Goal: Navigation & Orientation: Find specific page/section

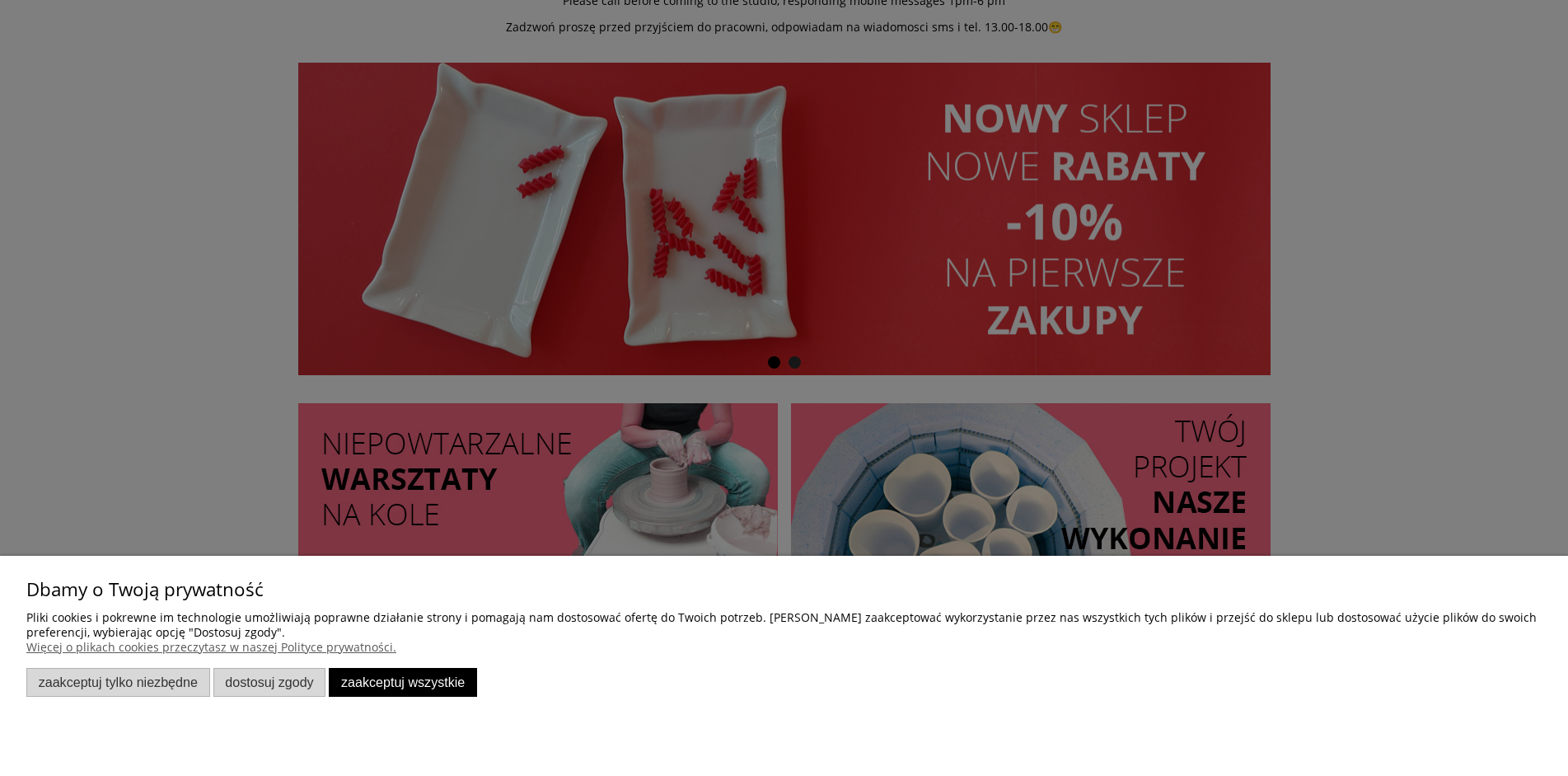
scroll to position [247, 0]
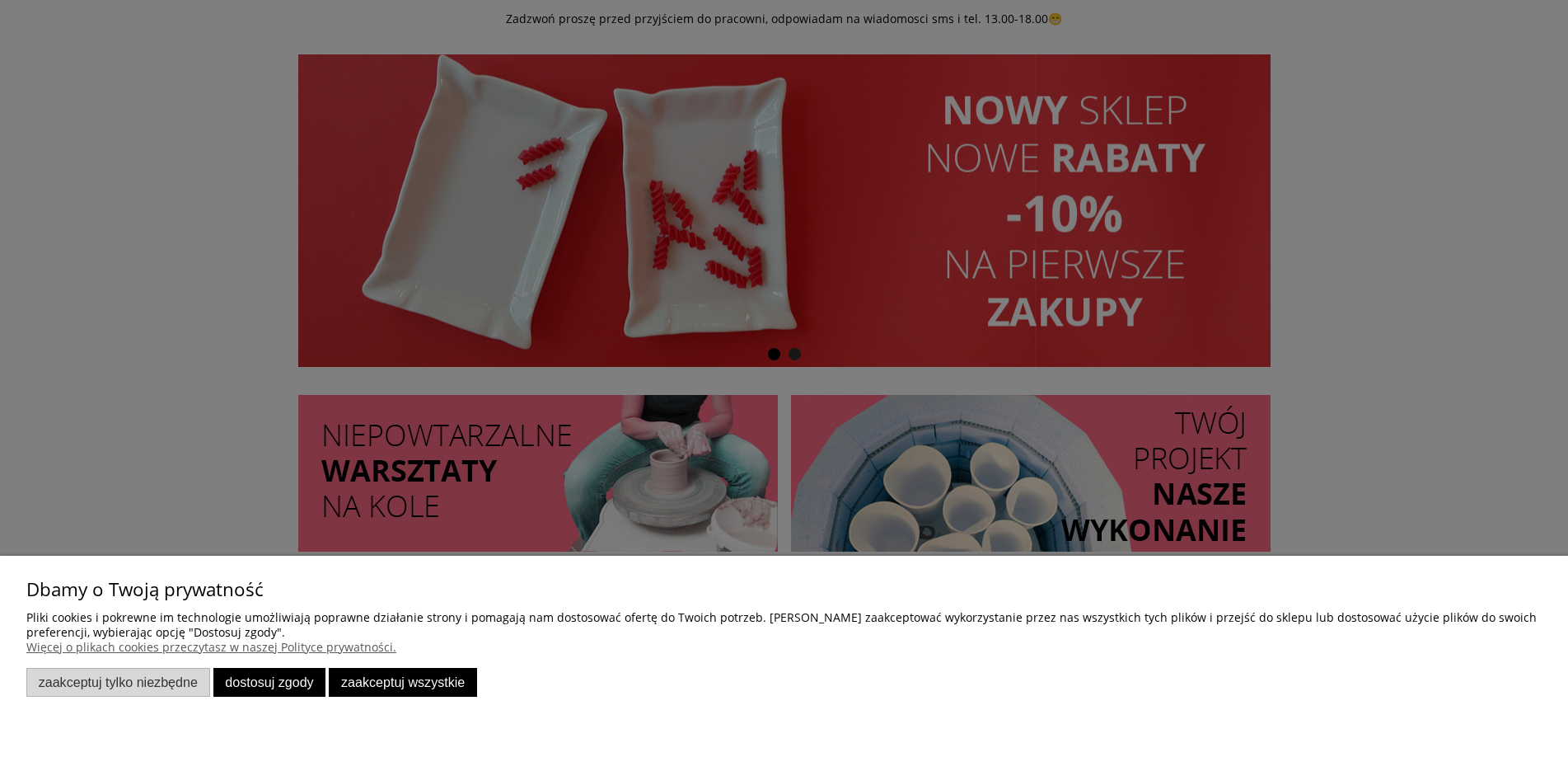
click at [278, 693] on button "Dostosuj zgody" at bounding box center [269, 682] width 113 height 29
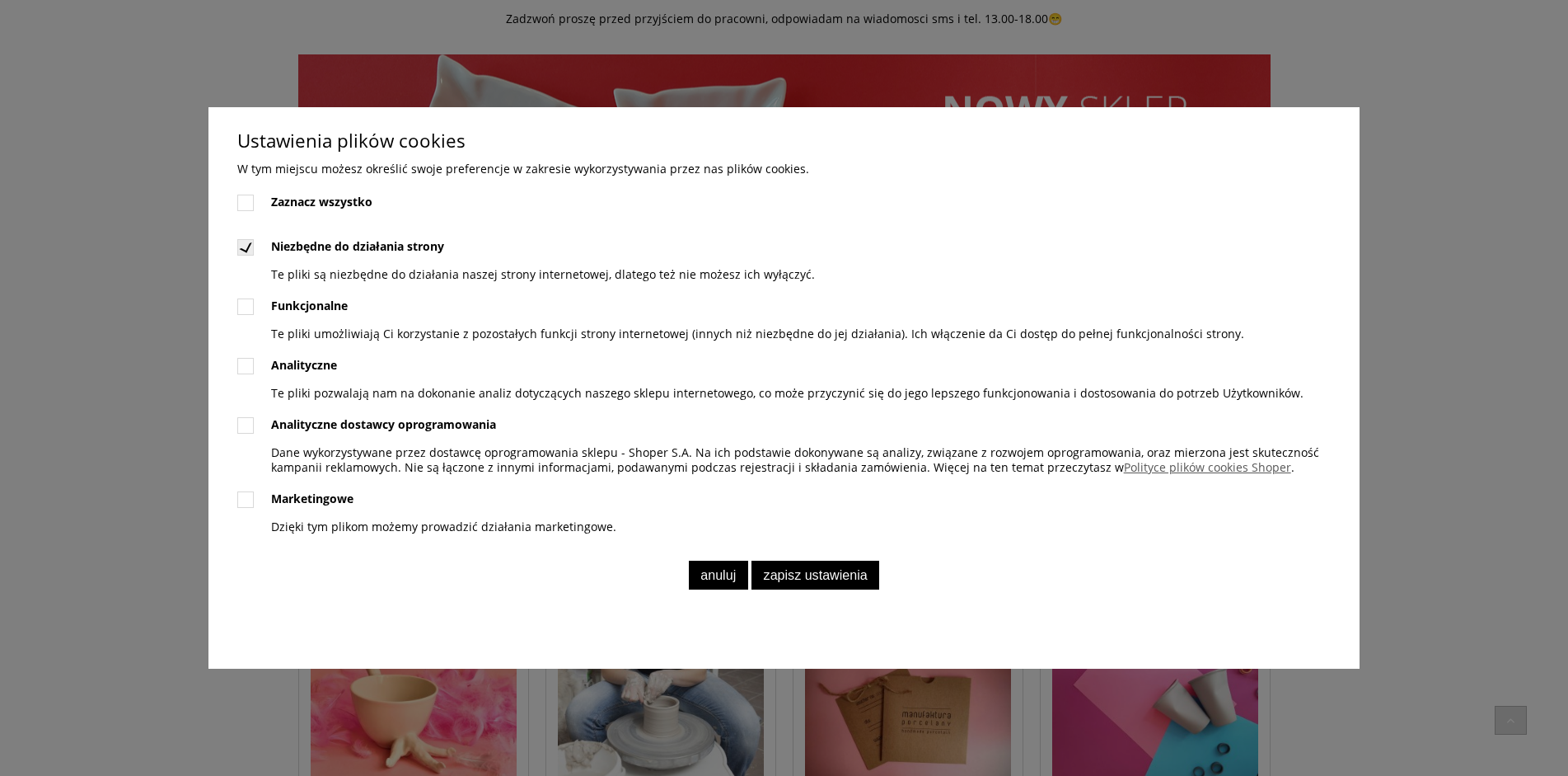
click at [730, 584] on button "Anuluj" at bounding box center [718, 575] width 59 height 29
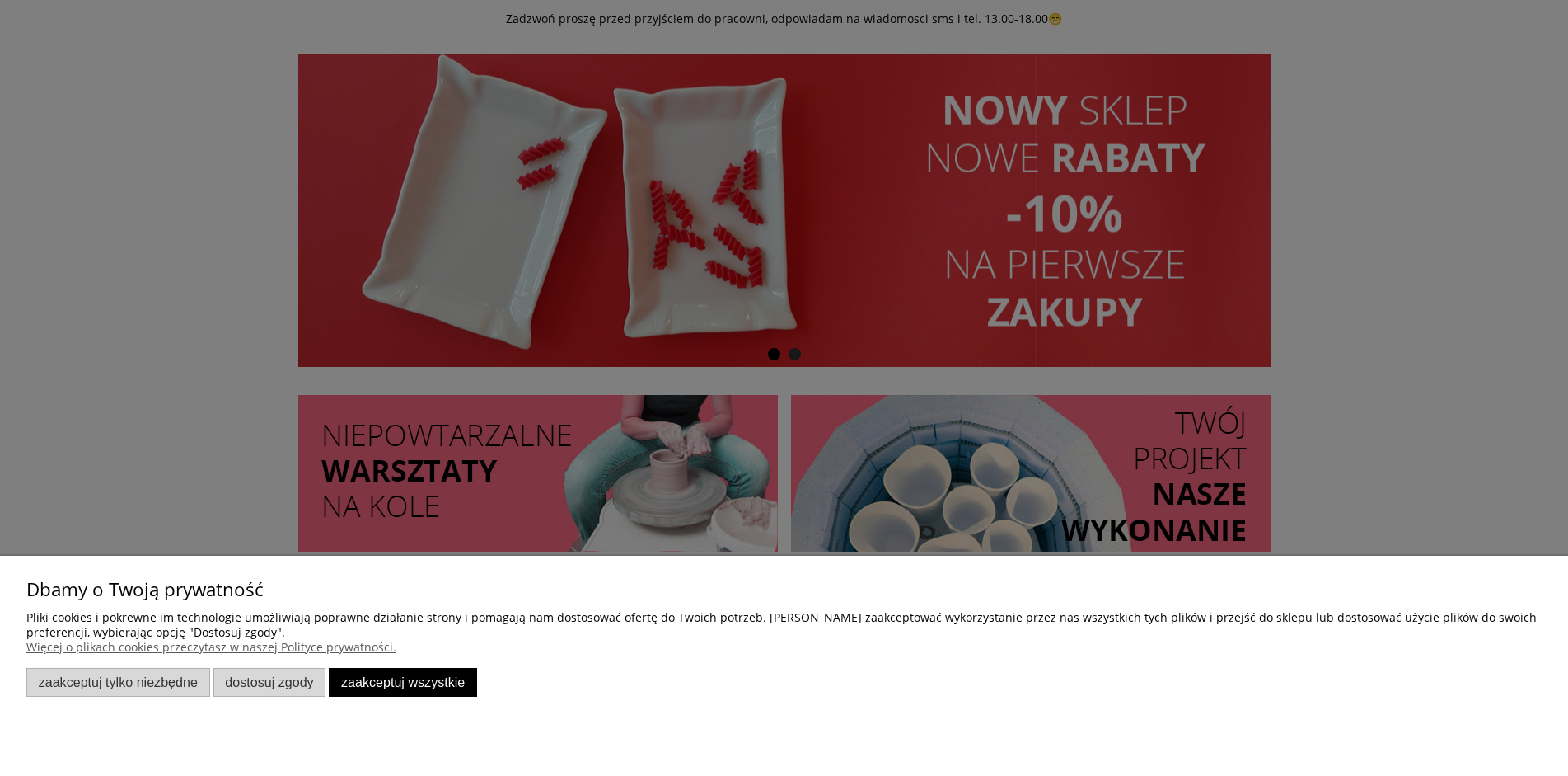
click at [1311, 371] on div at bounding box center [784, 388] width 1568 height 776
click at [183, 671] on button "Zaakceptuj tylko niezbędne" at bounding box center [118, 682] width 183 height 29
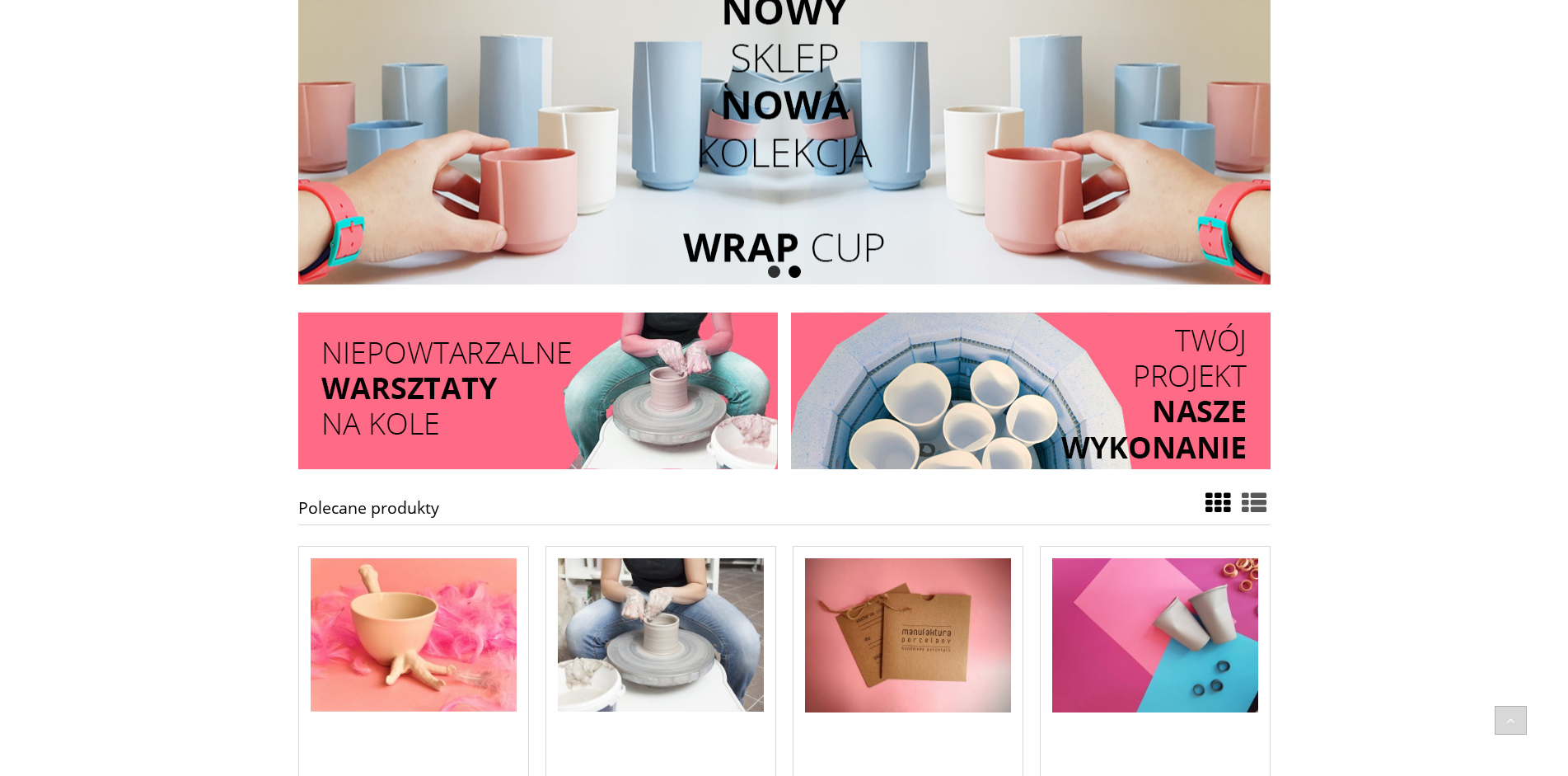
scroll to position [659, 0]
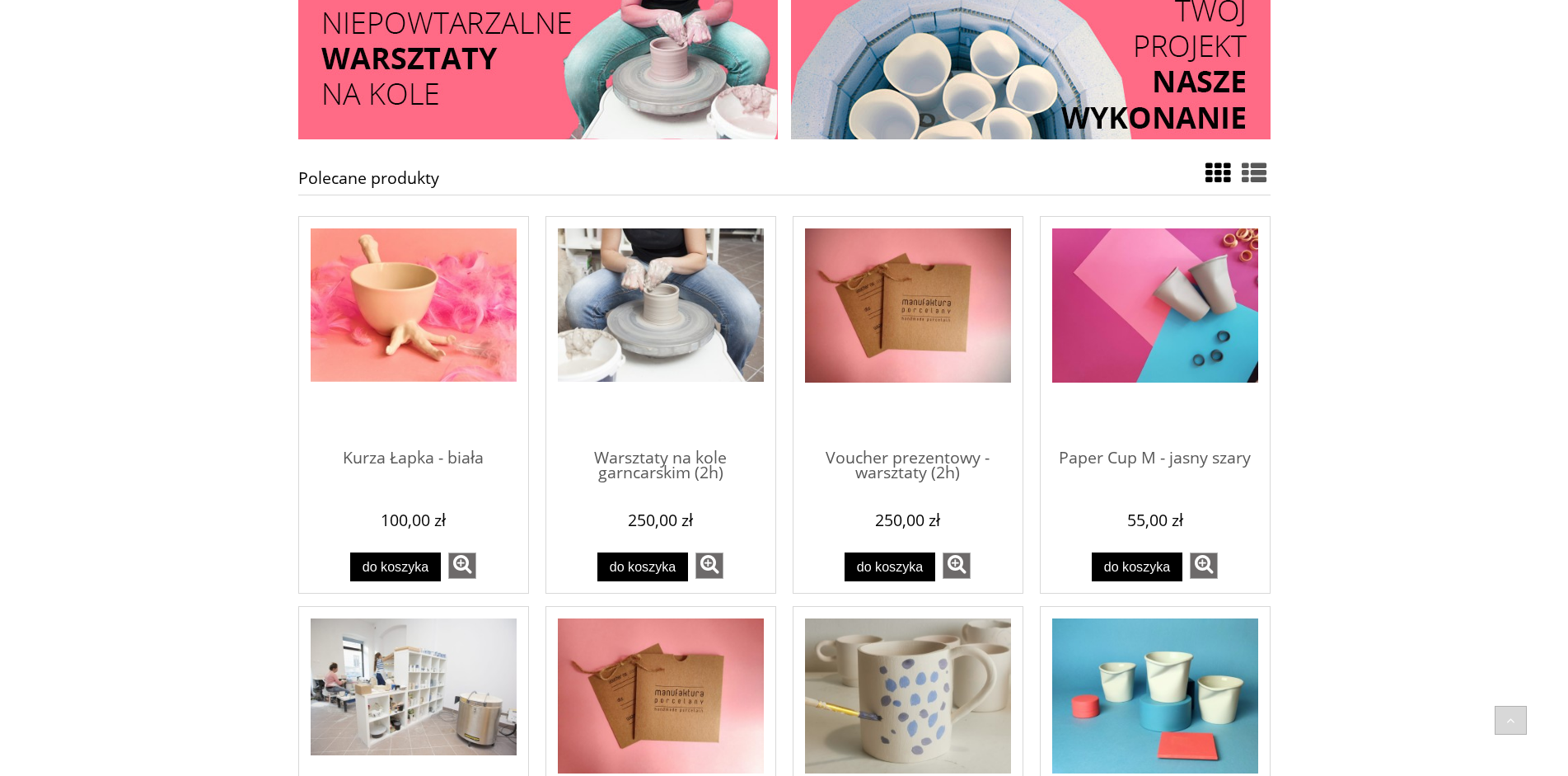
click at [1320, 382] on div "Polecane produkty Kurza Łapka - biała 1" at bounding box center [784, 780] width 1568 height 1249
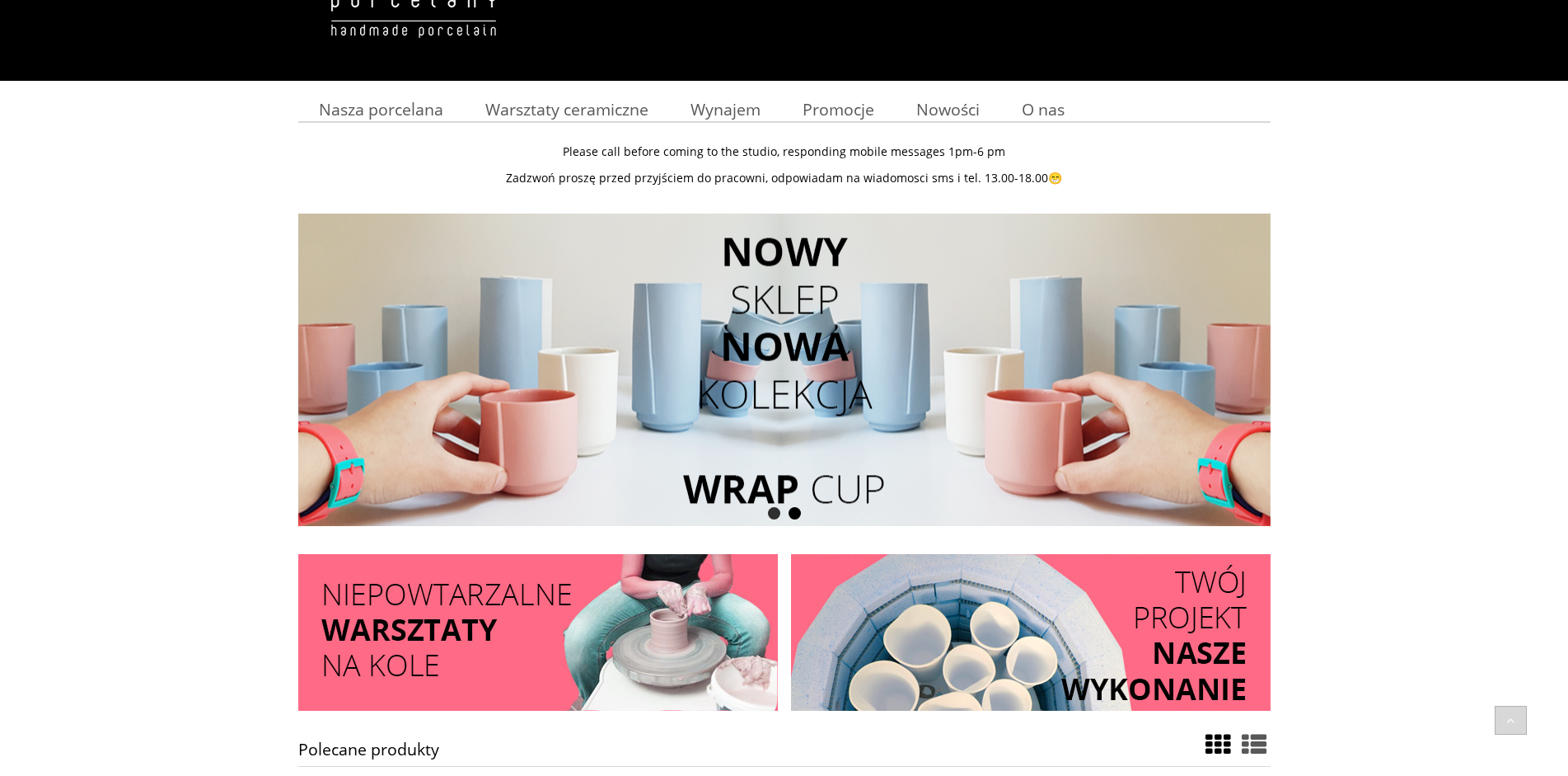
scroll to position [0, 0]
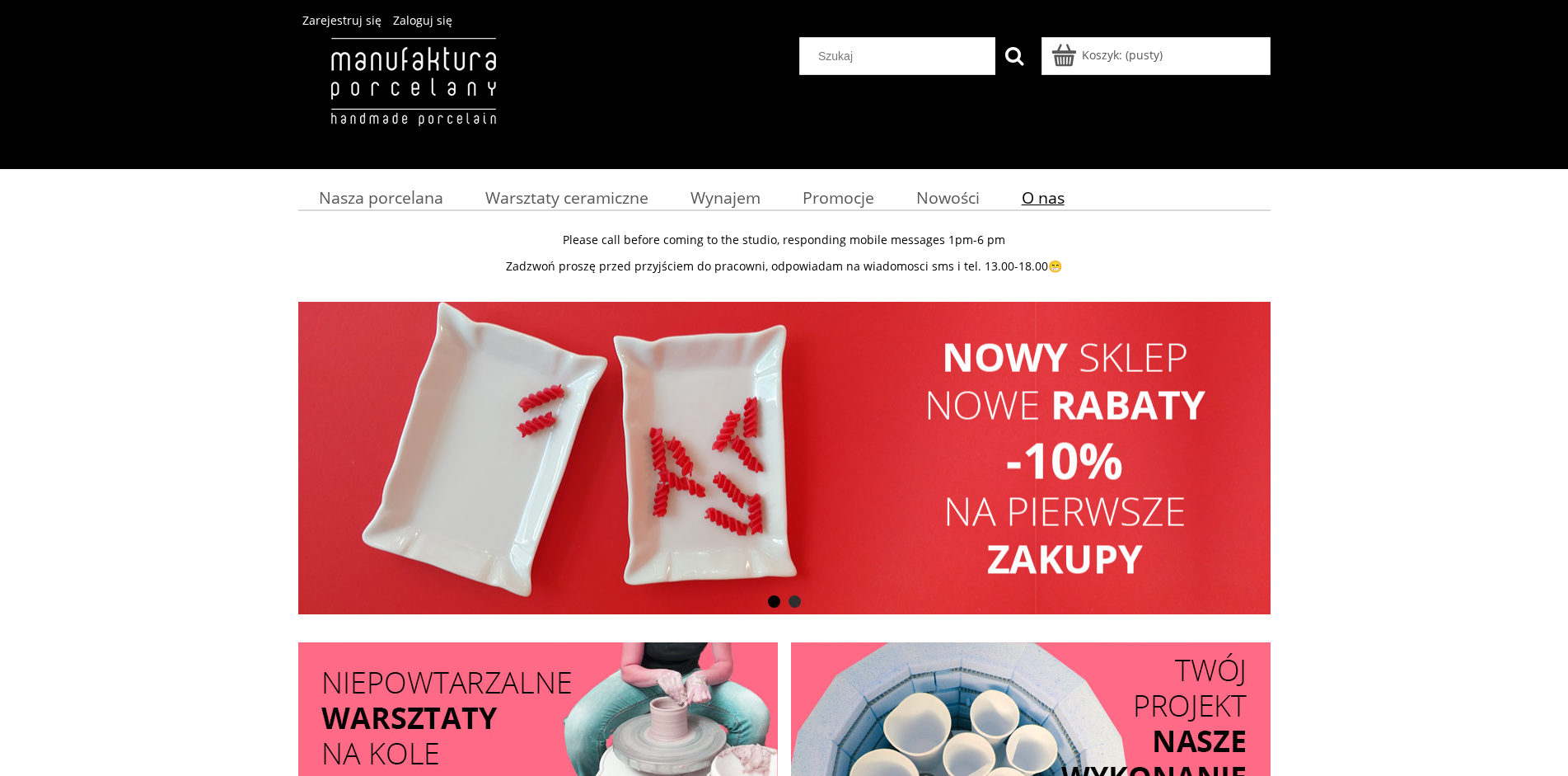
click at [1017, 186] on link "O nas" at bounding box center [1043, 197] width 85 height 32
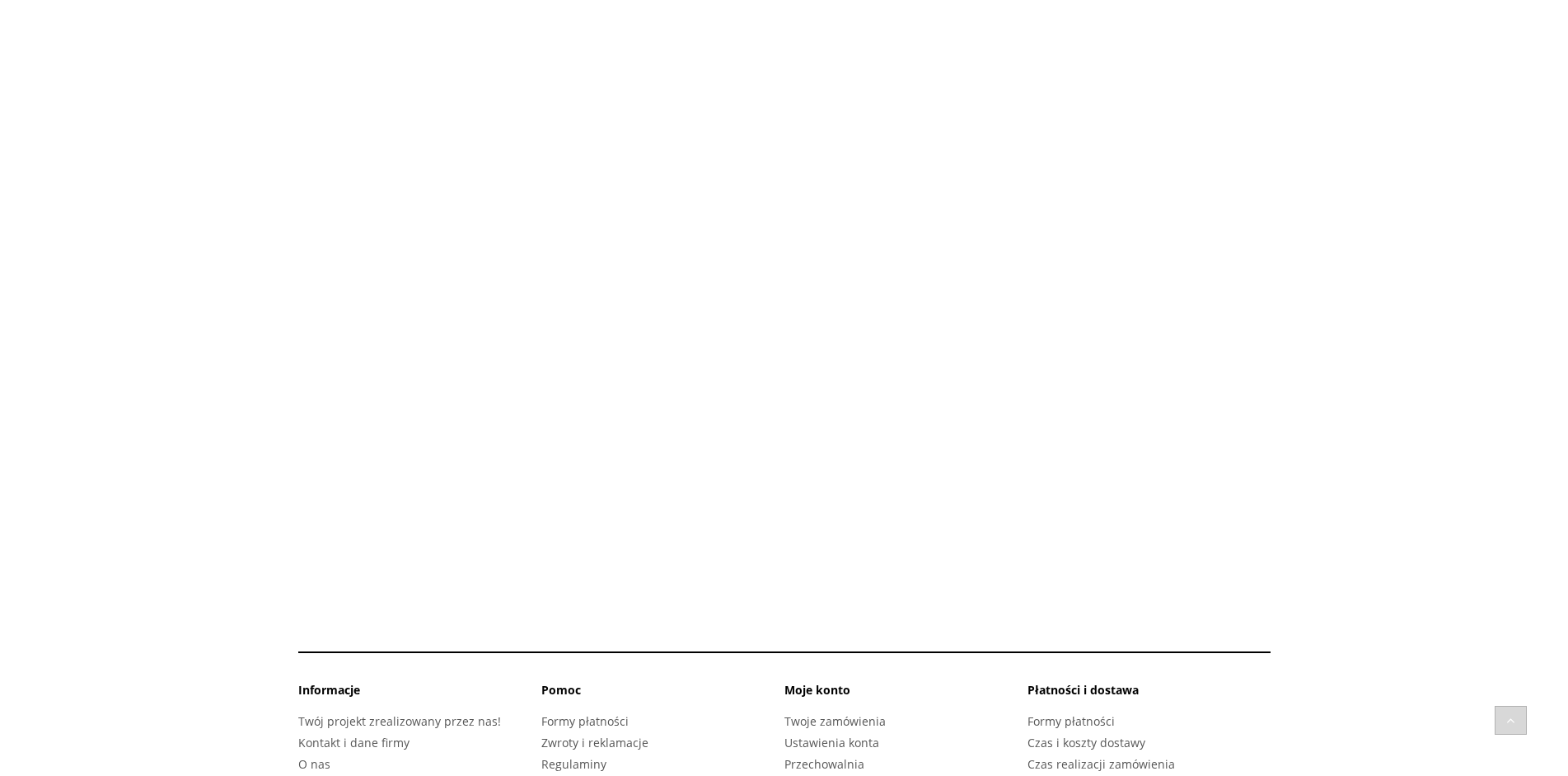
scroll to position [2283, 0]
